Goal: Task Accomplishment & Management: Use online tool/utility

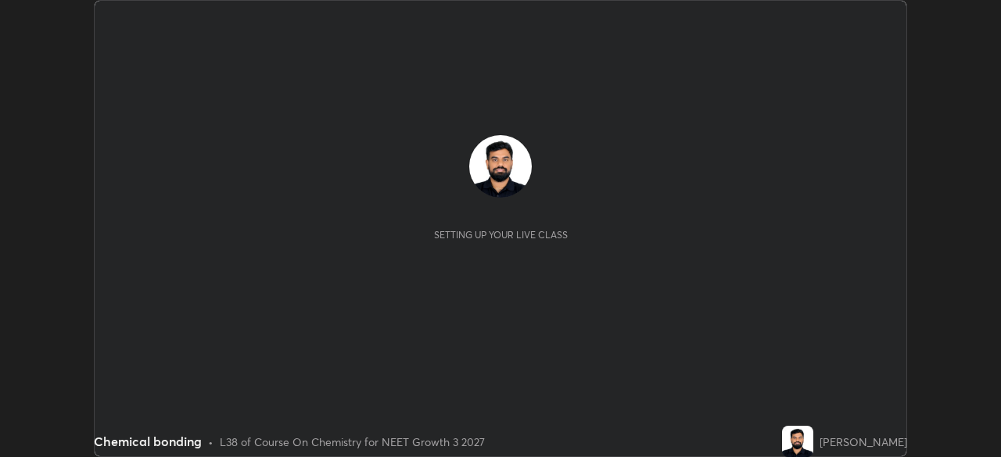
scroll to position [457, 1000]
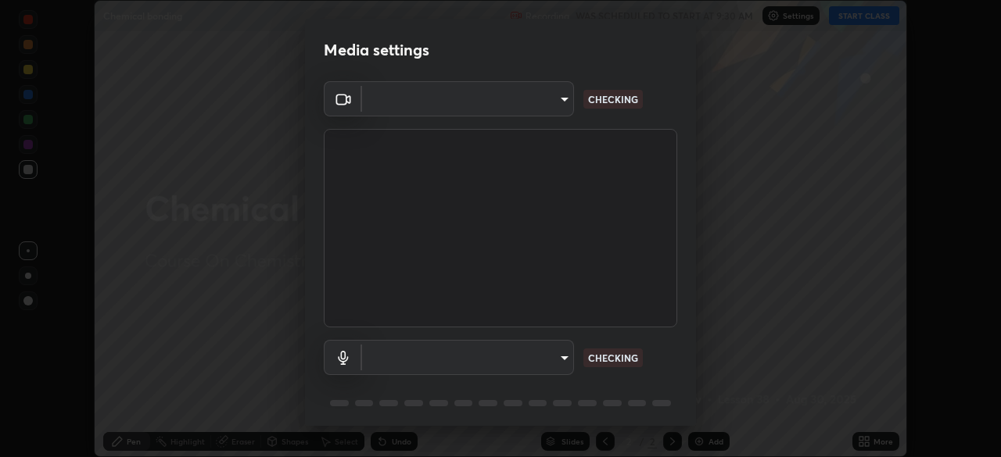
type input "298c0b4550502209631f64da4d66d5e7bfc64cde4025000ed24062e9a76660ac"
type input "communications"
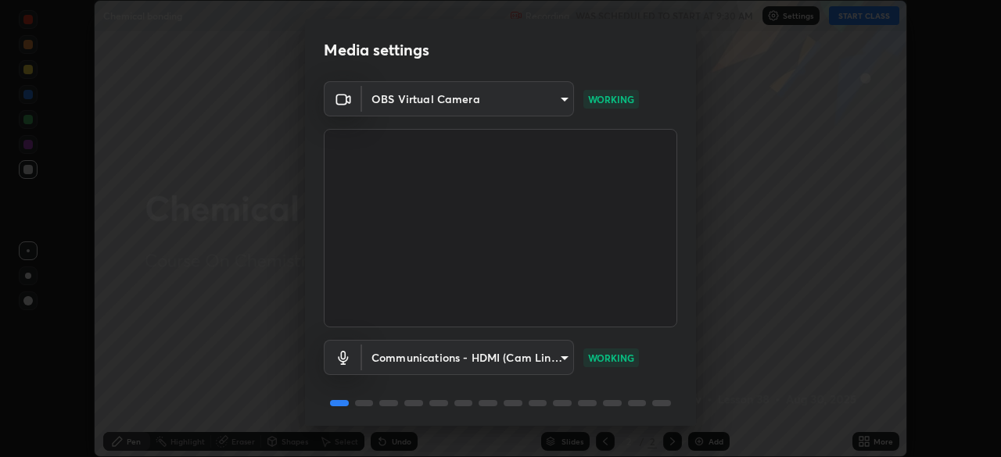
scroll to position [56, 0]
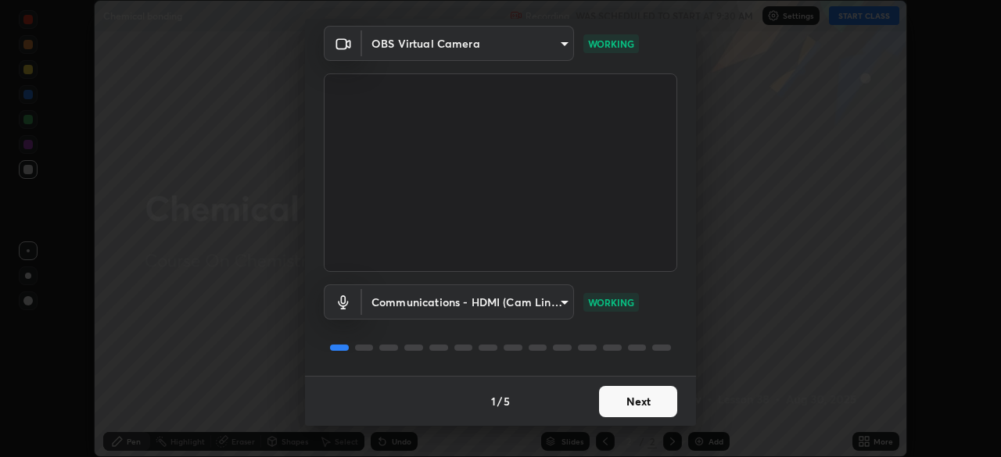
click at [639, 390] on button "Next" at bounding box center [638, 401] width 78 height 31
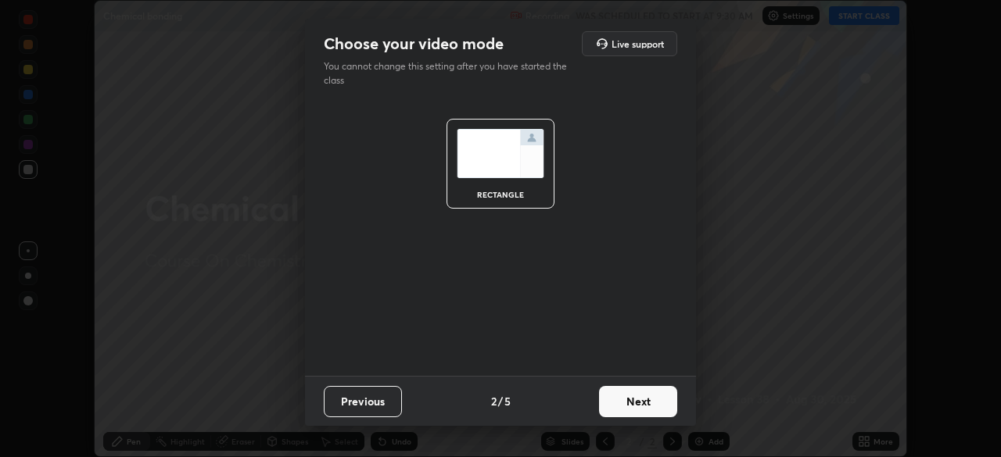
scroll to position [0, 0]
click at [632, 398] on button "Next" at bounding box center [638, 401] width 78 height 31
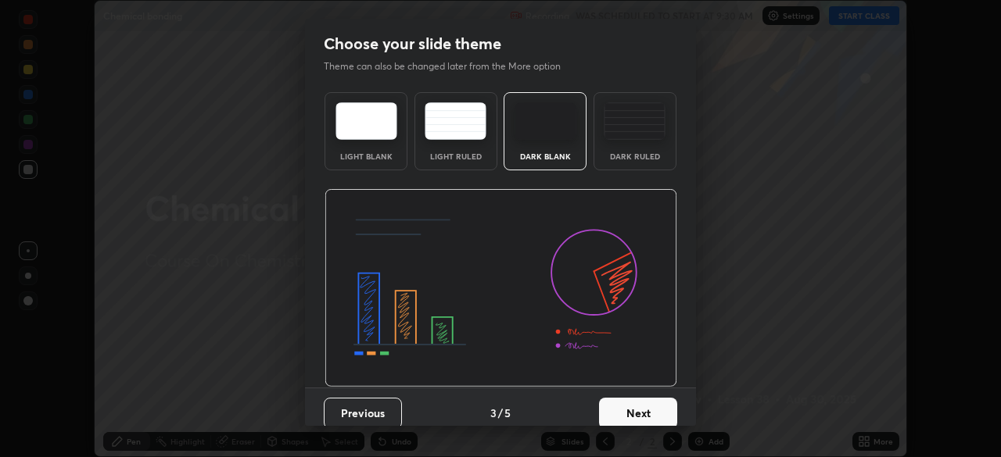
click at [625, 164] on div "Dark Ruled" at bounding box center [634, 131] width 83 height 78
click at [618, 415] on button "Next" at bounding box center [638, 413] width 78 height 31
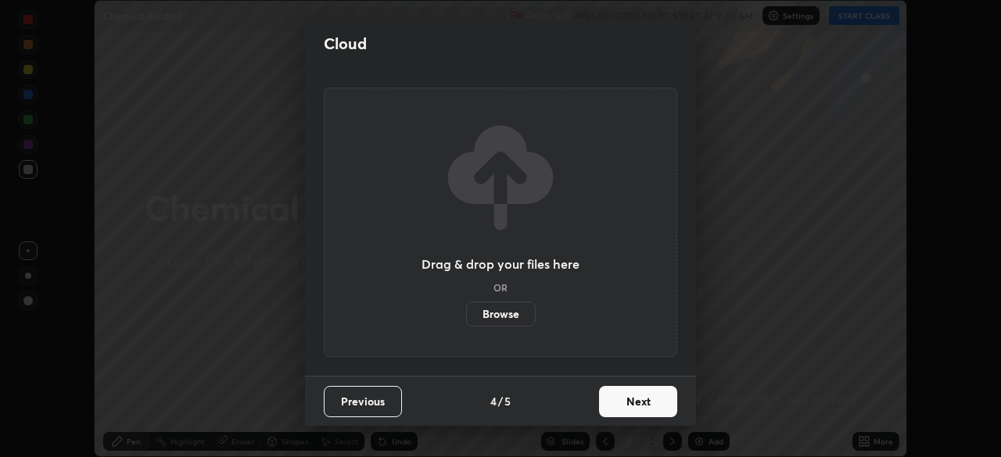
click at [604, 393] on button "Next" at bounding box center [638, 401] width 78 height 31
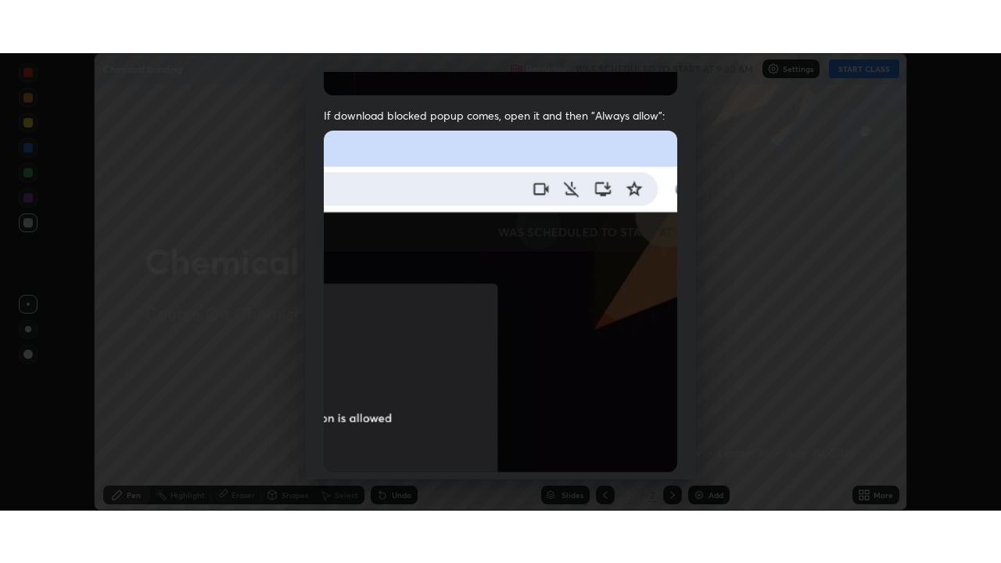
scroll to position [374, 0]
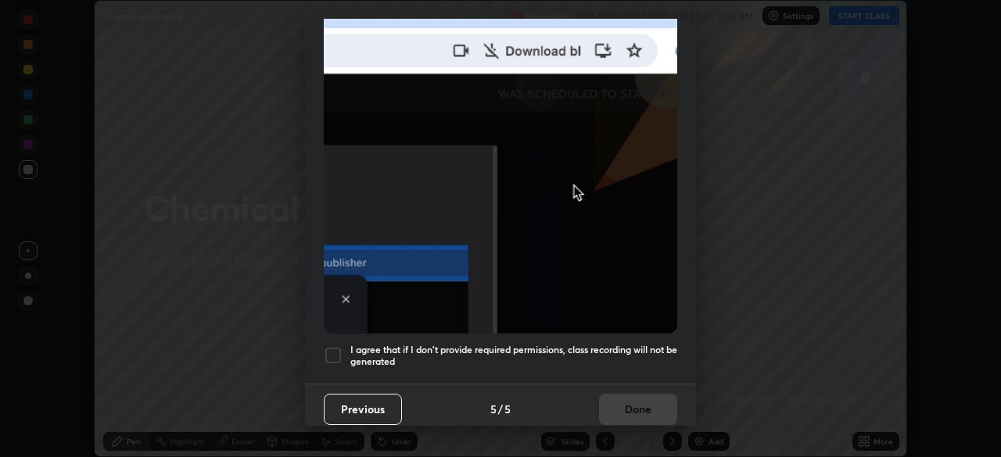
click at [569, 355] on h5 "I agree that if I don't provide required permissions, class recording will not …" at bounding box center [513, 356] width 327 height 24
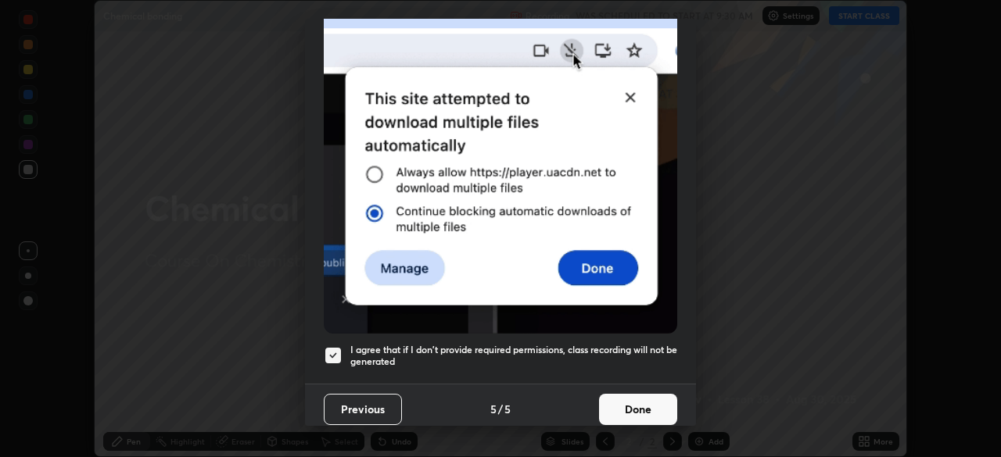
click at [611, 399] on button "Done" at bounding box center [638, 409] width 78 height 31
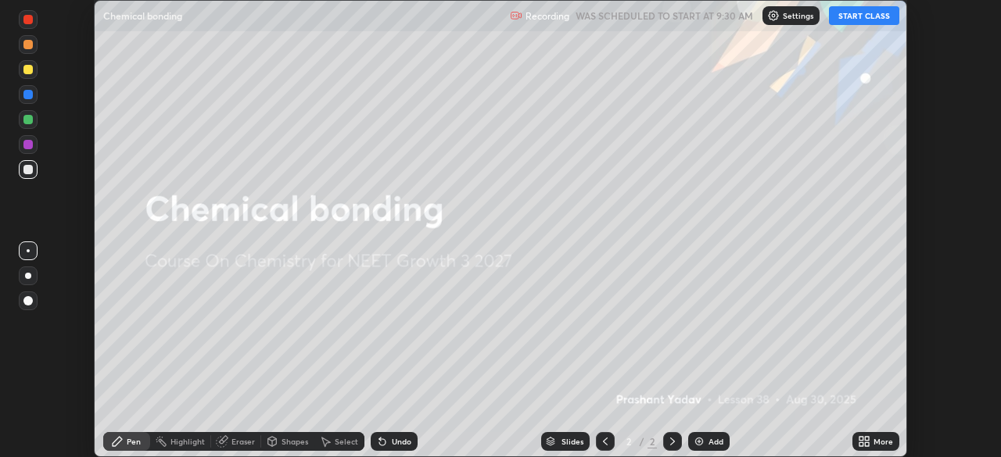
click at [870, 17] on button "START CLASS" at bounding box center [864, 15] width 70 height 19
click at [866, 439] on icon at bounding box center [867, 439] width 4 height 4
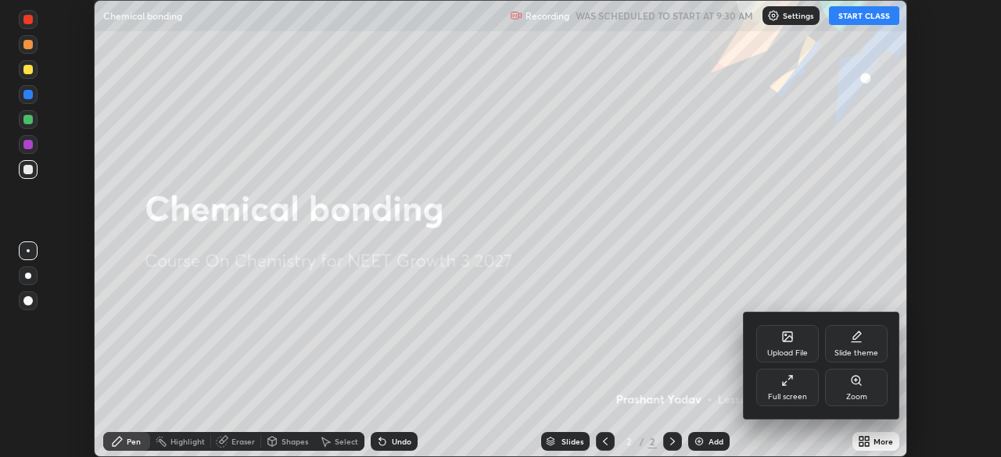
click at [804, 394] on div "Full screen" at bounding box center [787, 397] width 39 height 8
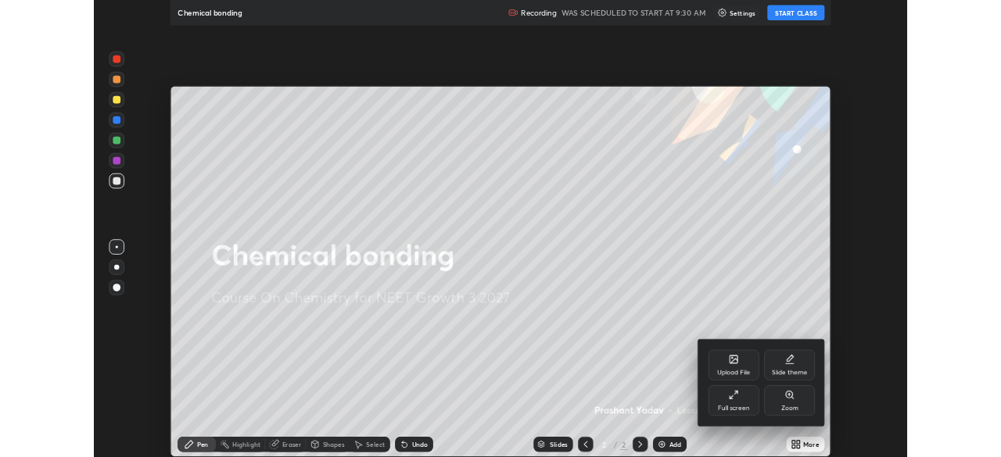
scroll to position [563, 1001]
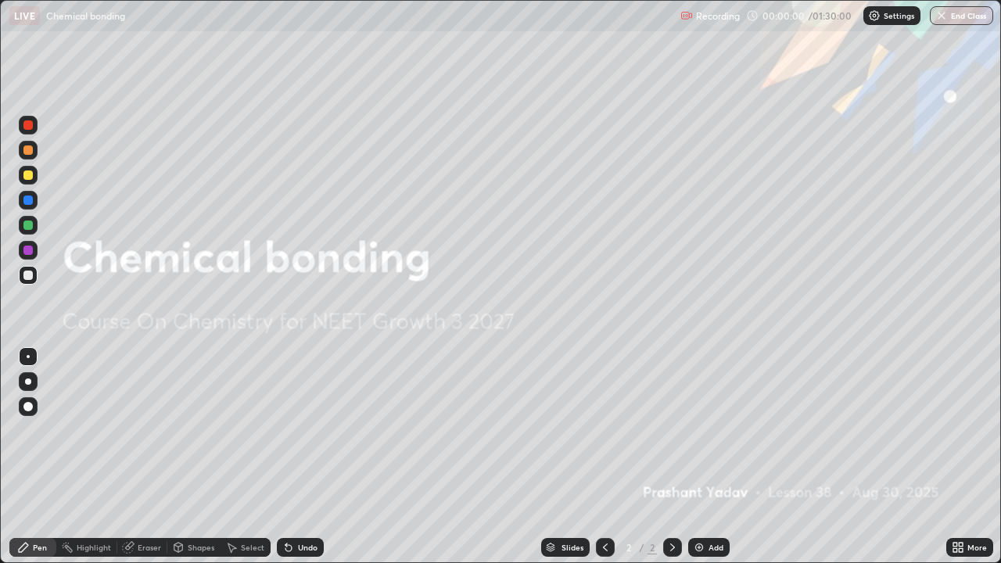
click at [712, 457] on div "Add" at bounding box center [708, 547] width 41 height 19
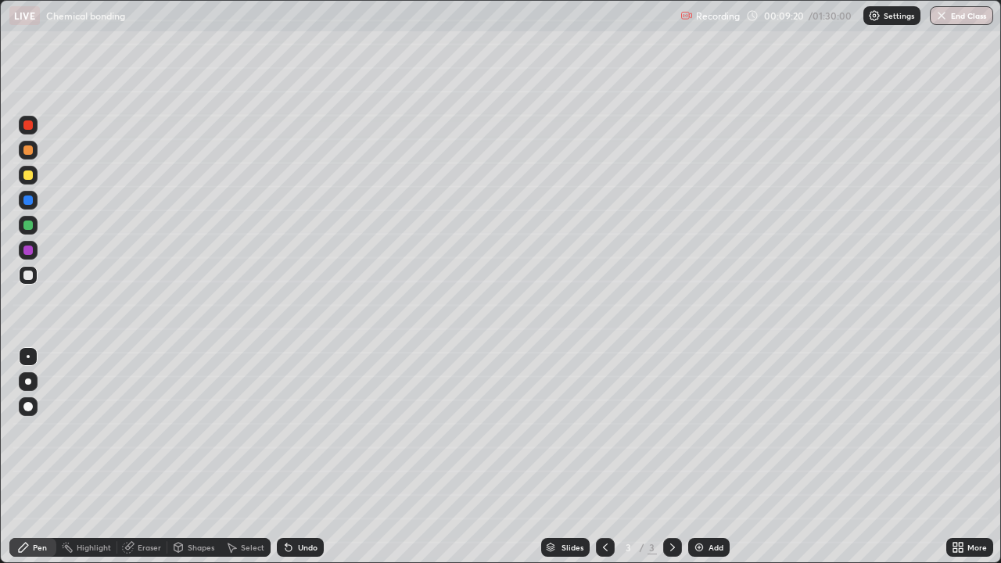
click at [304, 457] on div "Undo" at bounding box center [300, 547] width 47 height 19
click at [34, 149] on div at bounding box center [28, 150] width 19 height 19
click at [700, 457] on div "Add" at bounding box center [708, 547] width 41 height 19
click at [285, 457] on icon at bounding box center [286, 544] width 2 height 2
click at [292, 457] on div "Undo" at bounding box center [300, 547] width 47 height 19
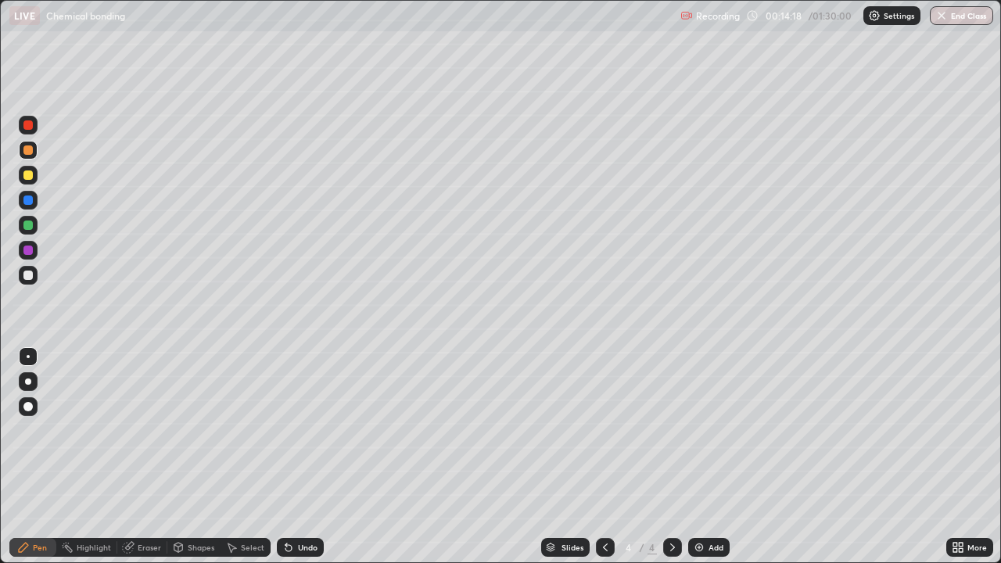
click at [30, 250] on div at bounding box center [27, 249] width 9 height 9
click at [34, 280] on div at bounding box center [28, 275] width 19 height 19
click at [29, 224] on div at bounding box center [27, 224] width 9 height 9
click at [34, 248] on div at bounding box center [28, 250] width 19 height 19
click at [41, 178] on div "Erase all" at bounding box center [28, 281] width 38 height 500
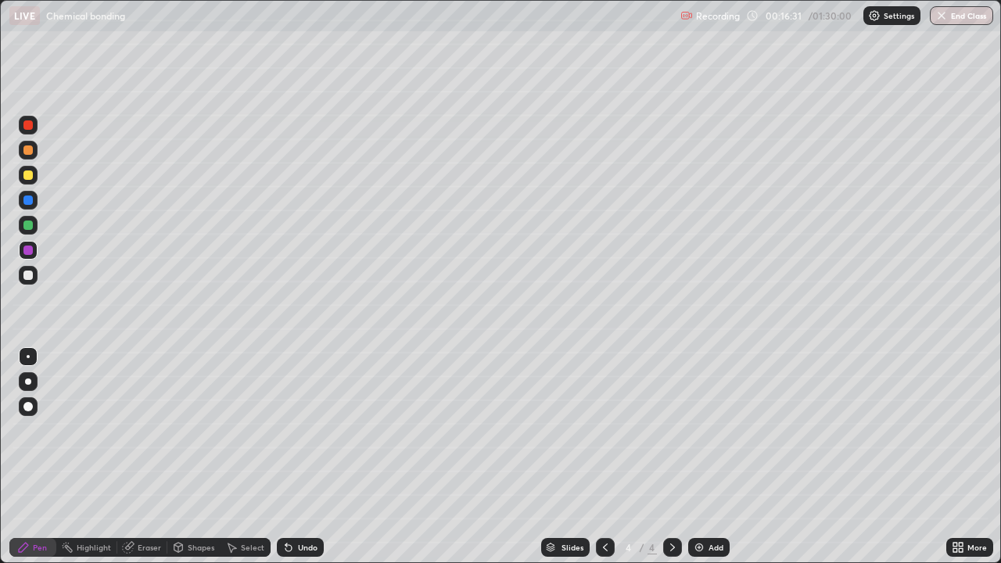
click at [34, 177] on div at bounding box center [28, 175] width 19 height 19
click at [711, 457] on div "Add" at bounding box center [715, 547] width 15 height 8
click at [303, 457] on div "Undo" at bounding box center [300, 547] width 47 height 19
click at [299, 457] on div "Undo" at bounding box center [308, 547] width 20 height 8
click at [303, 457] on div "Undo" at bounding box center [308, 547] width 20 height 8
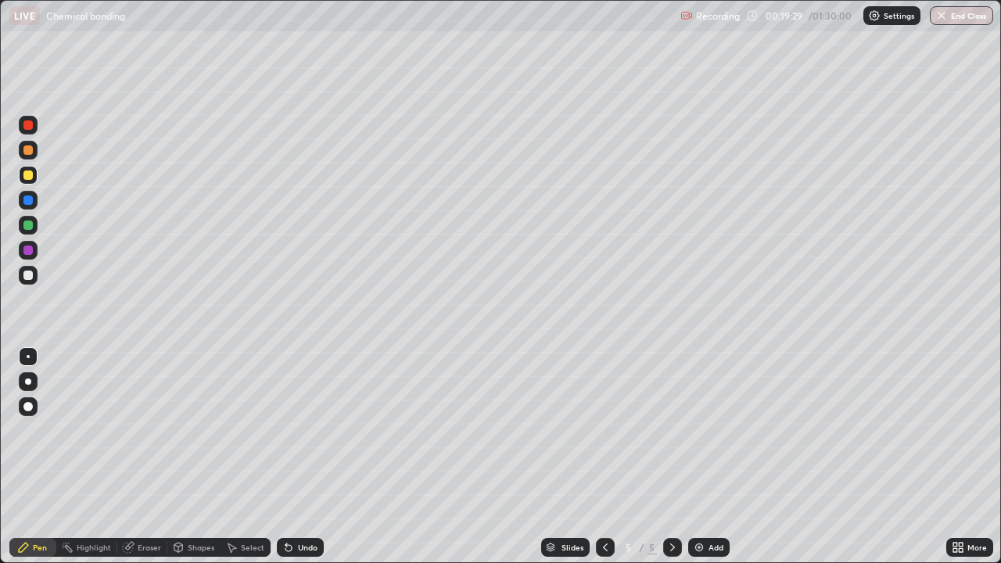
click at [303, 457] on div "Undo" at bounding box center [308, 547] width 20 height 8
click at [298, 457] on div "Undo" at bounding box center [300, 547] width 47 height 19
click at [32, 202] on div at bounding box center [27, 199] width 9 height 9
click at [34, 174] on div at bounding box center [28, 175] width 19 height 19
click at [33, 125] on div at bounding box center [28, 125] width 19 height 19
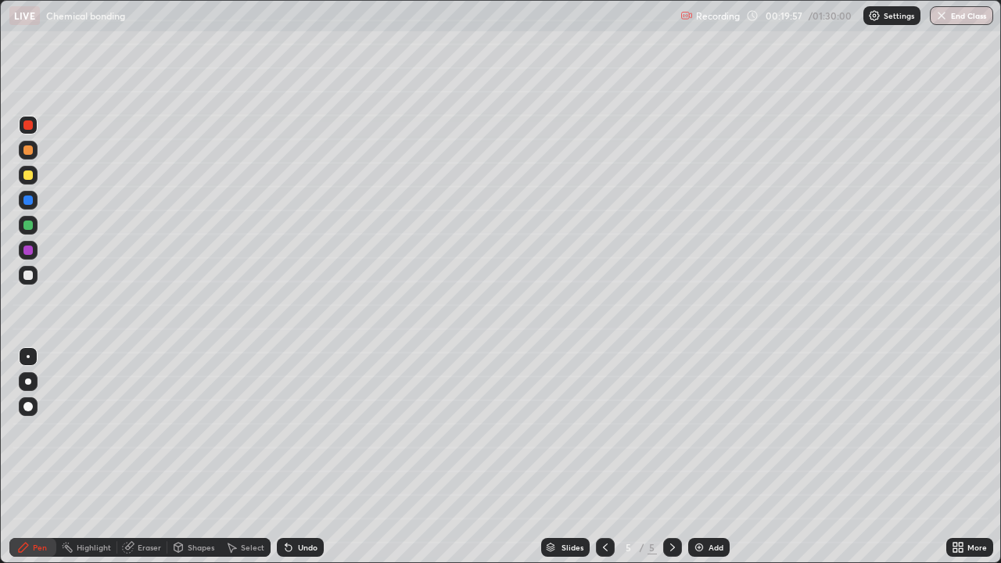
click at [34, 248] on div at bounding box center [28, 250] width 19 height 19
click at [32, 221] on div at bounding box center [28, 225] width 19 height 19
click at [140, 457] on div "Eraser" at bounding box center [149, 547] width 23 height 8
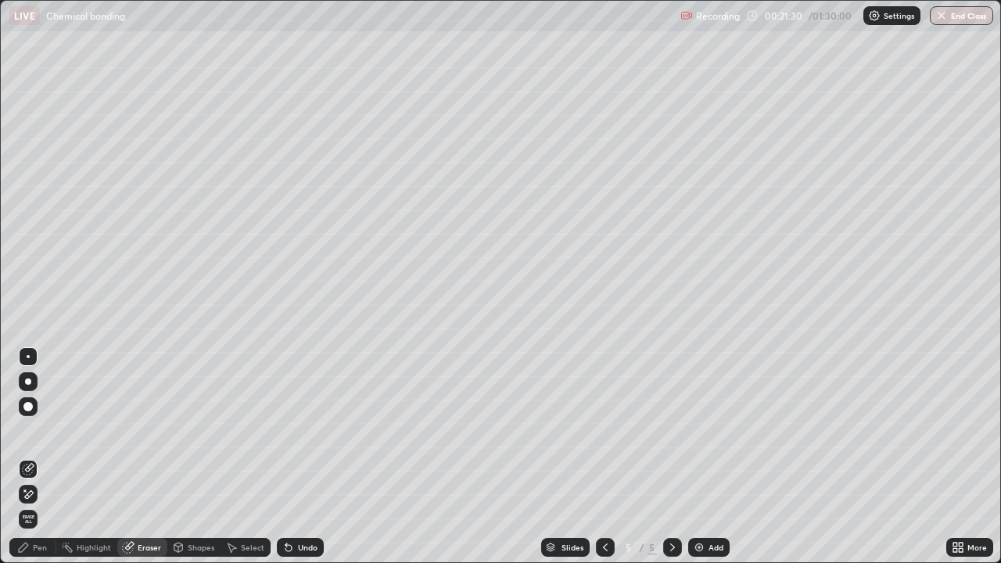
click at [39, 457] on div "Pen" at bounding box center [40, 547] width 14 height 8
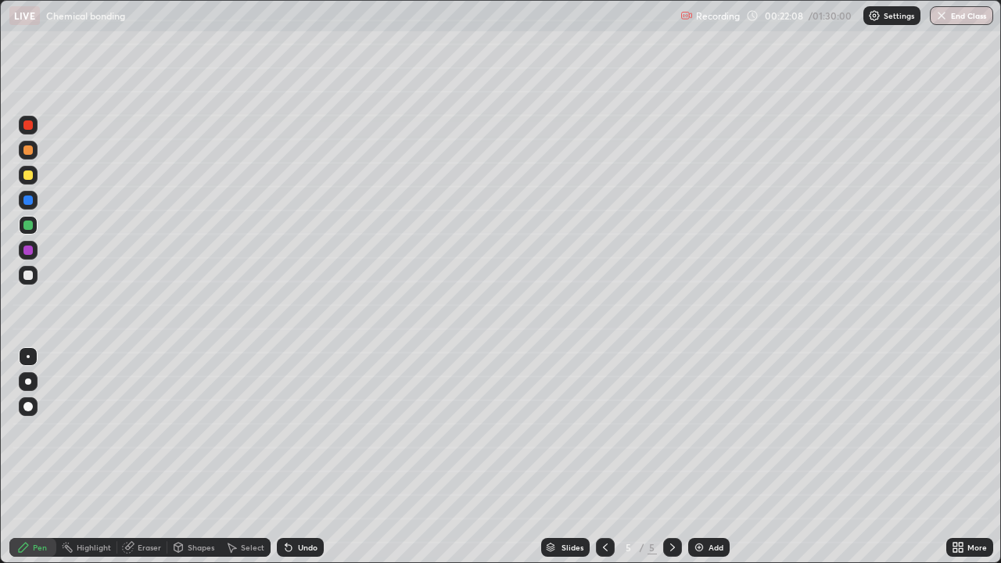
click at [36, 200] on div at bounding box center [28, 200] width 19 height 19
click at [812, 457] on div "Slides 5 / 5 Add" at bounding box center [635, 547] width 622 height 31
click at [810, 457] on div "Slides 5 / 5 Add" at bounding box center [635, 547] width 622 height 31
click at [839, 457] on div "Slides 5 / 5 Add" at bounding box center [635, 547] width 622 height 31
click at [832, 457] on div "Slides 5 / 5 Add" at bounding box center [635, 547] width 622 height 31
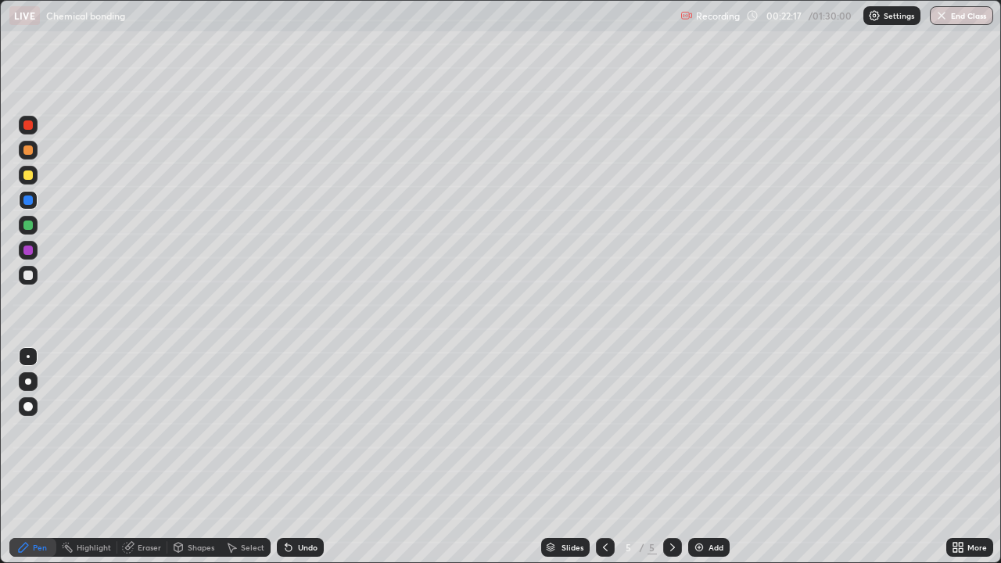
click at [829, 457] on div "Slides 5 / 5 Add" at bounding box center [635, 547] width 622 height 31
click at [301, 457] on div "Undo" at bounding box center [300, 547] width 47 height 19
click at [297, 457] on div "Undo" at bounding box center [300, 547] width 47 height 19
click at [295, 457] on div "Undo" at bounding box center [300, 547] width 47 height 19
click at [146, 457] on div "Eraser" at bounding box center [149, 547] width 23 height 8
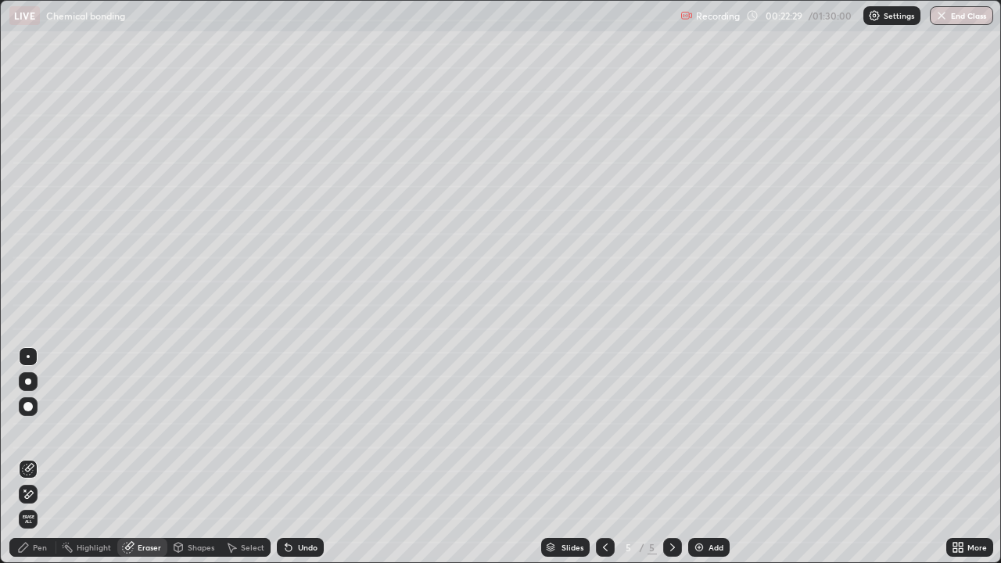
click at [27, 457] on icon at bounding box center [23, 547] width 13 height 13
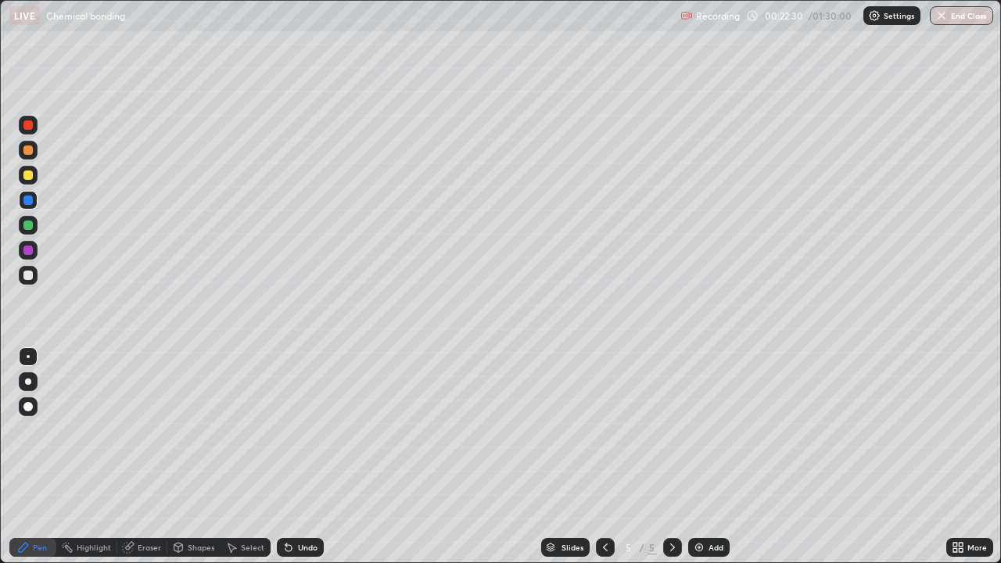
click at [29, 174] on div at bounding box center [27, 174] width 9 height 9
click at [699, 457] on img at bounding box center [699, 547] width 13 height 13
click at [599, 457] on icon at bounding box center [605, 547] width 13 height 13
click at [709, 457] on div "Add" at bounding box center [715, 547] width 15 height 8
click at [688, 457] on div "Add" at bounding box center [708, 547] width 41 height 19
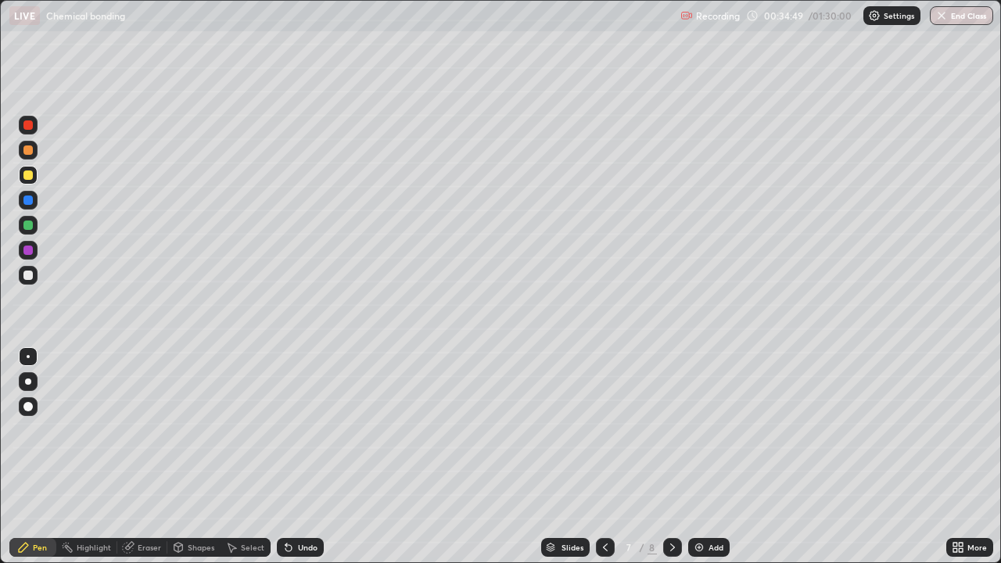
click at [141, 457] on div "Eraser" at bounding box center [149, 547] width 23 height 8
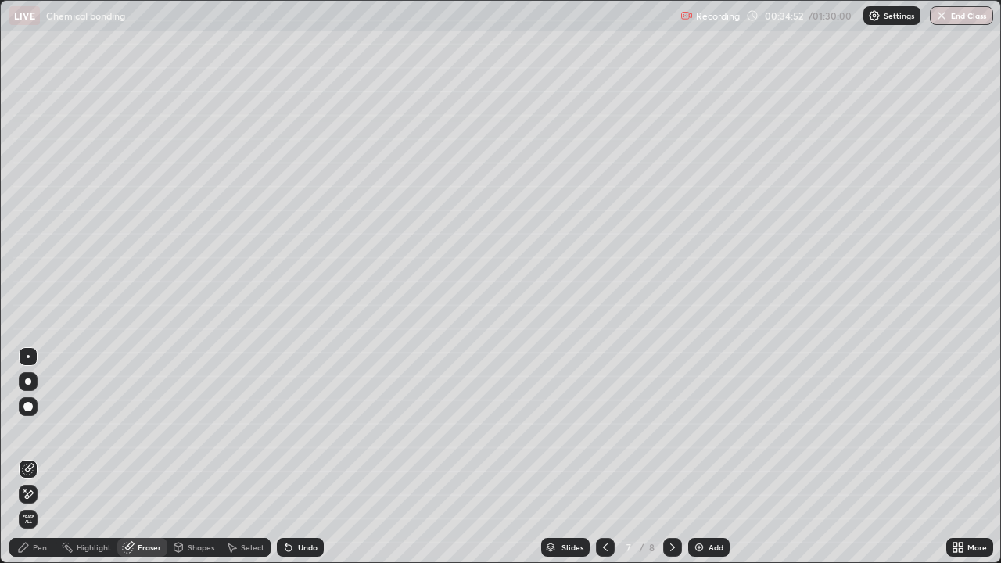
click at [27, 457] on div "Pen" at bounding box center [32, 547] width 47 height 19
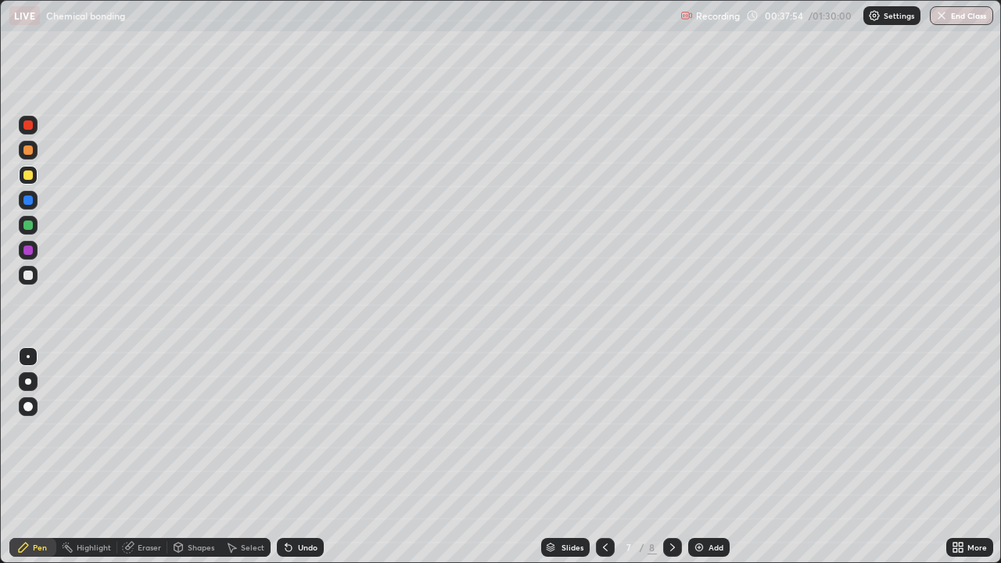
click at [31, 278] on div at bounding box center [27, 274] width 9 height 9
click at [711, 457] on div "Add" at bounding box center [715, 547] width 15 height 8
click at [293, 457] on div "Undo" at bounding box center [300, 547] width 47 height 19
click at [304, 457] on div "Undo" at bounding box center [308, 547] width 20 height 8
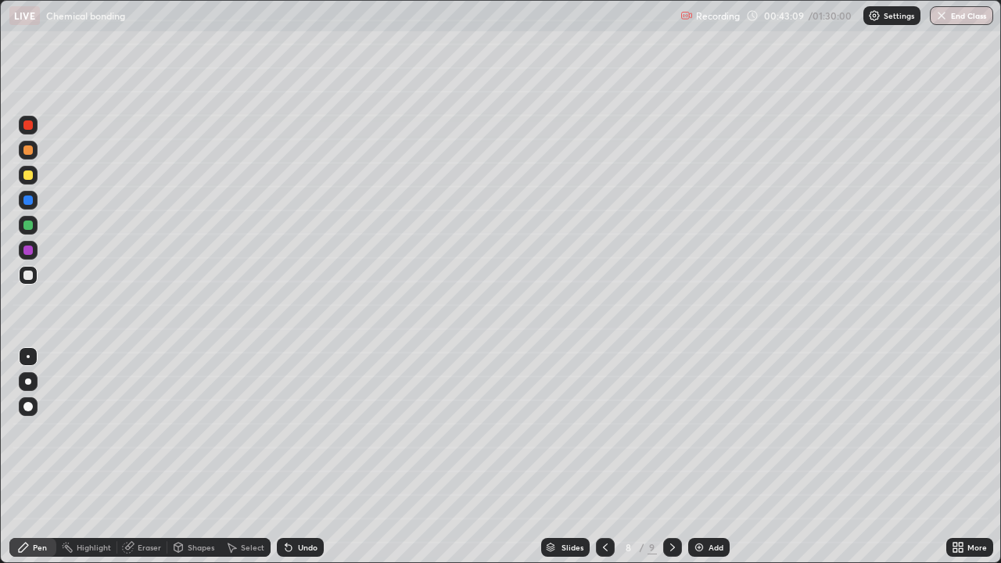
click at [301, 457] on div "Undo" at bounding box center [308, 547] width 20 height 8
click at [307, 457] on div "Undo" at bounding box center [308, 547] width 20 height 8
click at [713, 457] on div "Add" at bounding box center [715, 547] width 15 height 8
click at [298, 457] on div "Undo" at bounding box center [308, 547] width 20 height 8
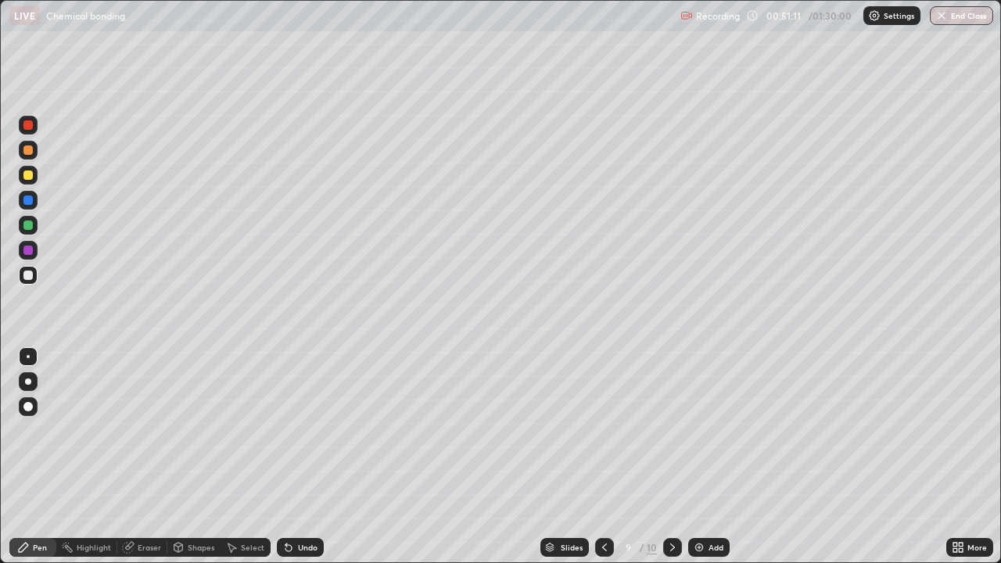
click at [697, 457] on img at bounding box center [699, 547] width 13 height 13
click at [309, 457] on div "Undo" at bounding box center [300, 547] width 47 height 19
click at [311, 457] on div "Undo" at bounding box center [308, 547] width 20 height 8
click at [315, 457] on div "Undo" at bounding box center [308, 547] width 20 height 8
click at [30, 227] on div at bounding box center [27, 224] width 9 height 9
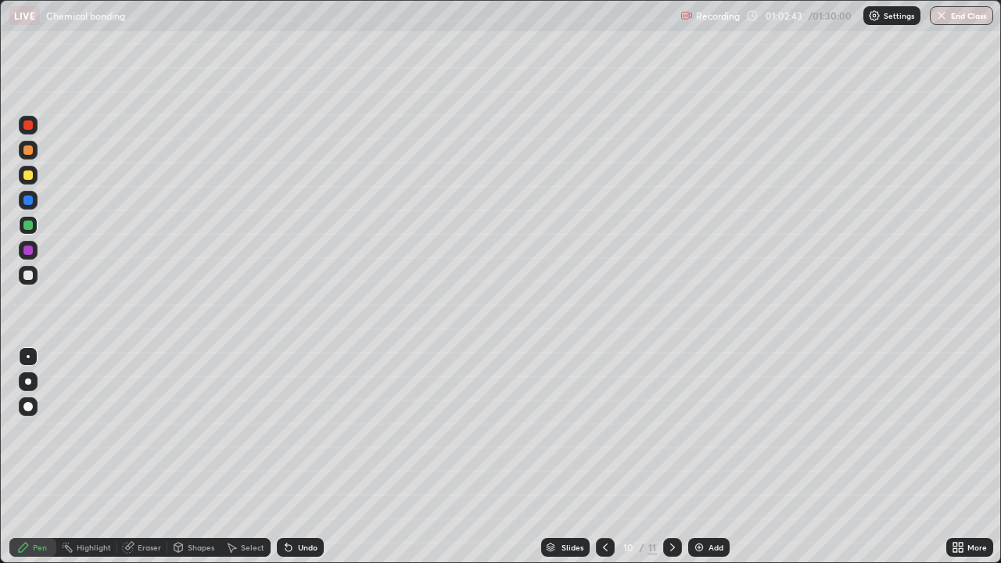
click at [704, 457] on div "Add" at bounding box center [708, 547] width 41 height 19
click at [35, 275] on div at bounding box center [28, 275] width 19 height 19
click at [31, 248] on div at bounding box center [27, 249] width 9 height 9
click at [31, 225] on div at bounding box center [27, 224] width 9 height 9
click at [34, 197] on div at bounding box center [28, 200] width 19 height 19
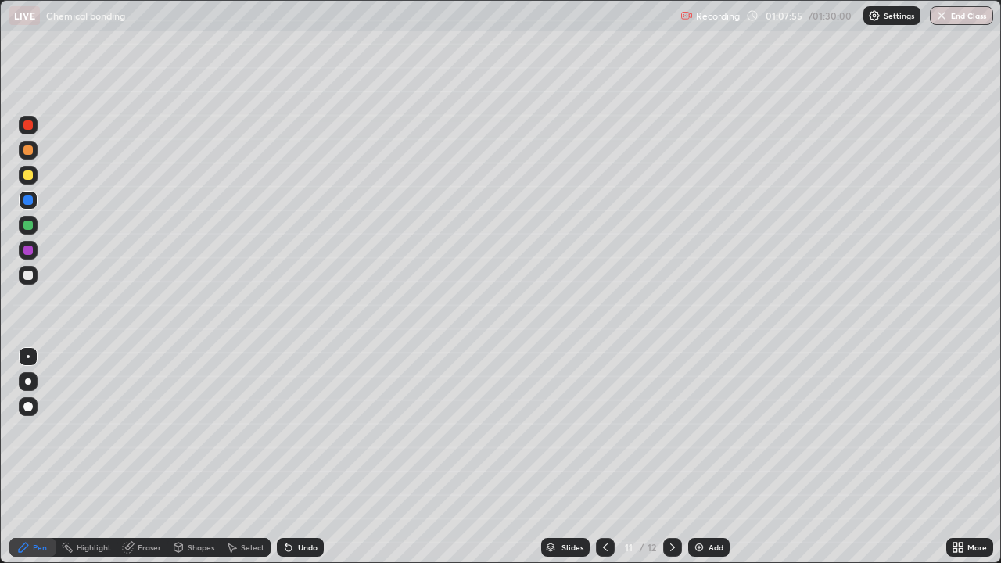
click at [708, 457] on div "Add" at bounding box center [715, 547] width 15 height 8
click at [34, 174] on div at bounding box center [28, 175] width 19 height 19
click at [601, 457] on div at bounding box center [605, 547] width 19 height 31
click at [604, 457] on icon at bounding box center [605, 547] width 13 height 13
click at [705, 457] on div "Add" at bounding box center [708, 547] width 41 height 19
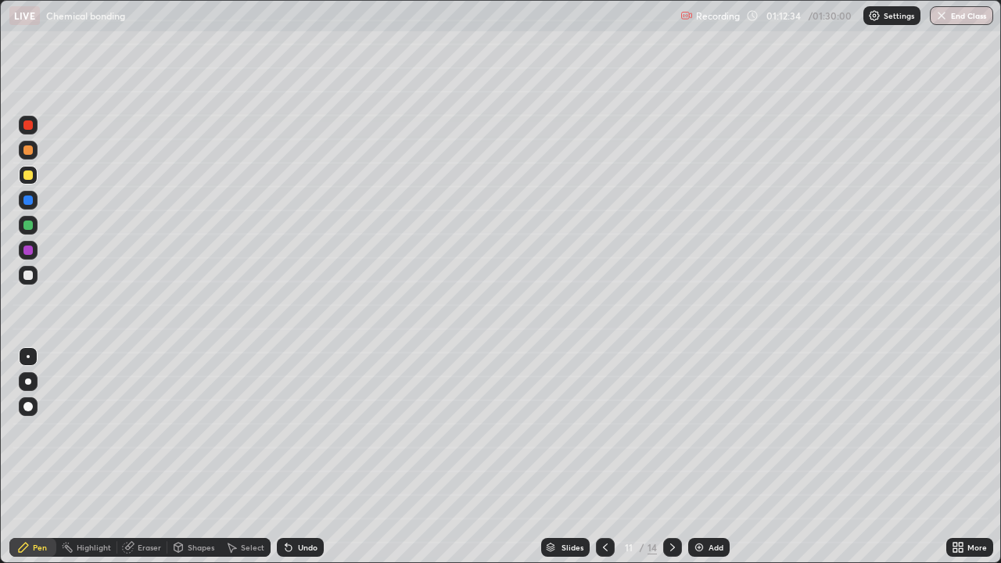
click at [604, 457] on icon at bounding box center [605, 547] width 13 height 13
click at [671, 457] on icon at bounding box center [672, 547] width 13 height 13
click at [604, 457] on icon at bounding box center [605, 547] width 13 height 13
click at [612, 457] on div at bounding box center [605, 547] width 19 height 19
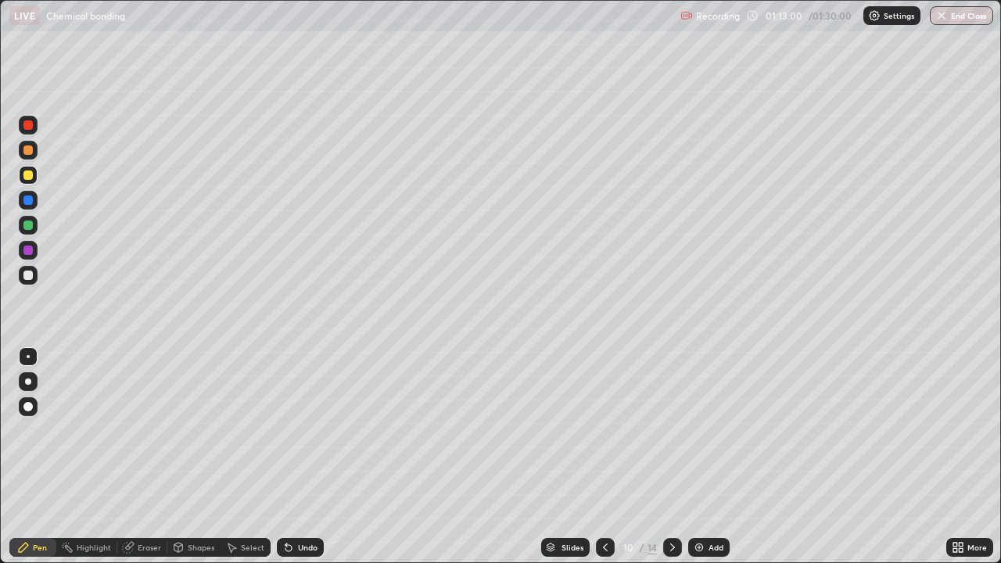
click at [671, 457] on icon at bounding box center [672, 547] width 13 height 13
click at [709, 457] on div "Add" at bounding box center [708, 547] width 41 height 19
click at [973, 19] on button "End Class" at bounding box center [961, 15] width 63 height 19
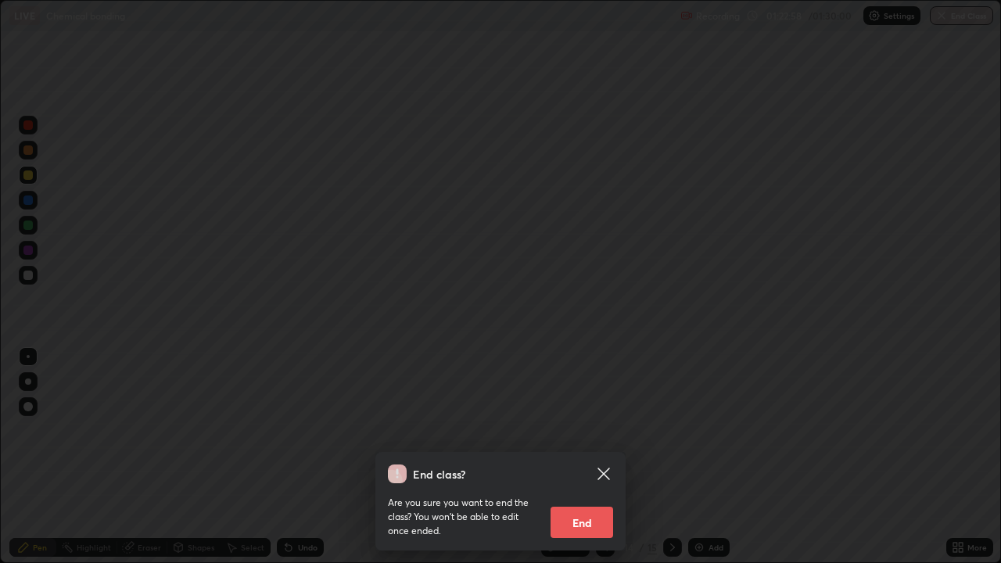
click at [596, 457] on button "End" at bounding box center [581, 522] width 63 height 31
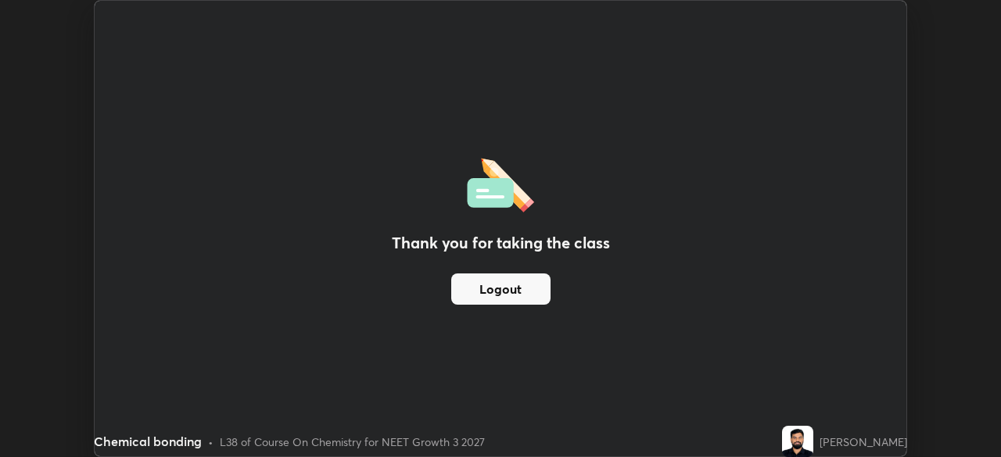
scroll to position [77721, 77177]
